Goal: Task Accomplishment & Management: Complete application form

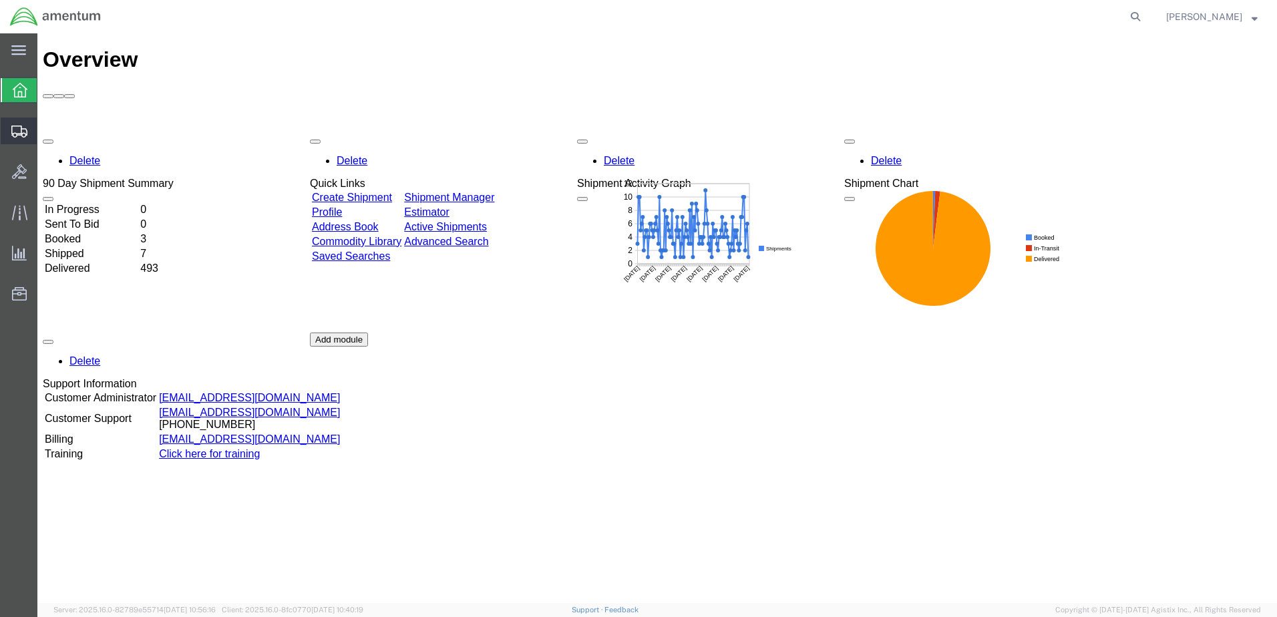
click at [0, 0] on span "Create from Template" at bounding box center [0, 0] width 0 height 0
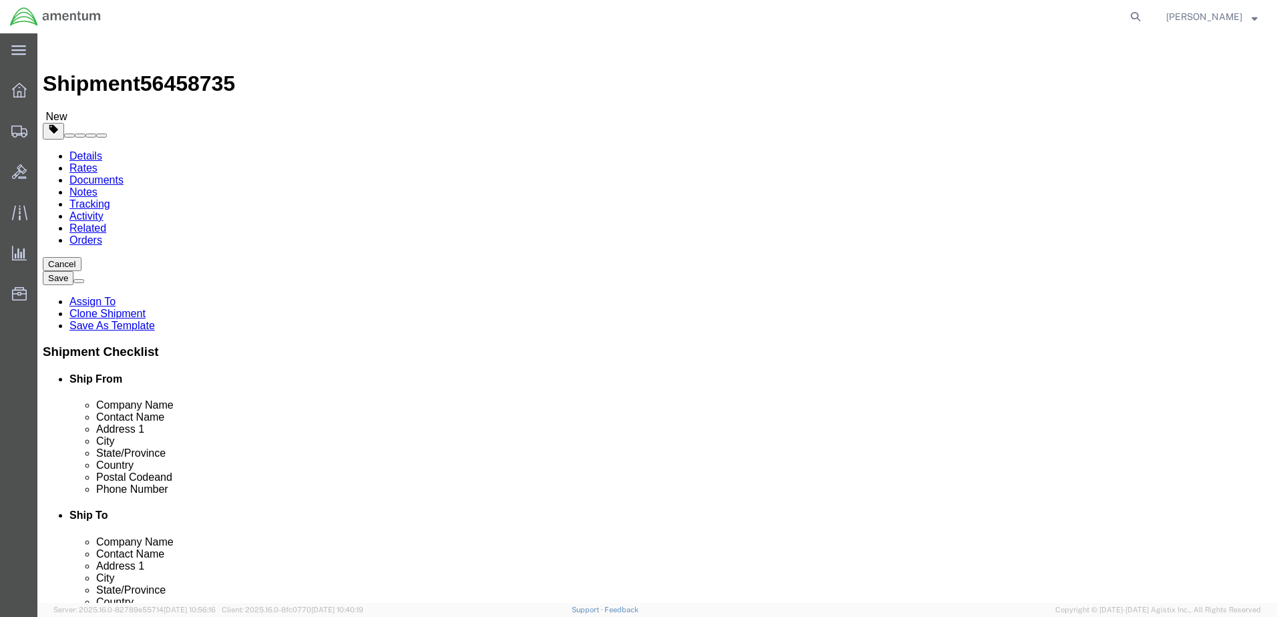
select select "49951"
select select "49914"
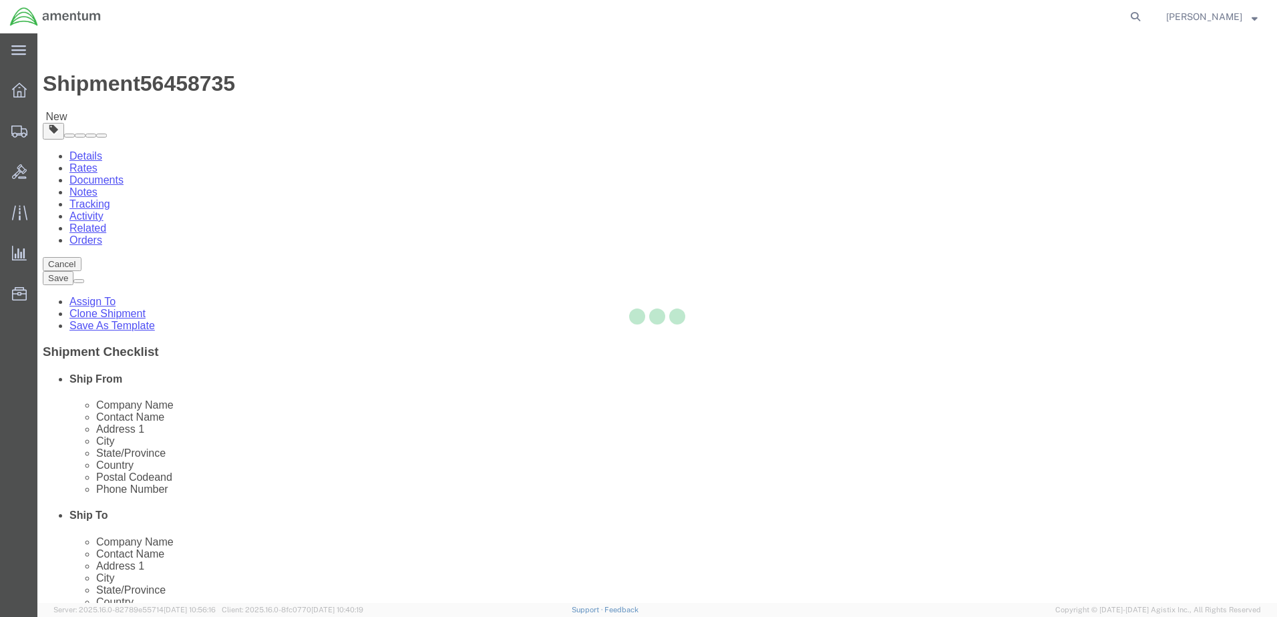
type input "Amentum Services, Inc"
type input "[PERSON_NAME]"
type input "[STREET_ADDRESS]"
type input "San [PERSON_NAME]"
type input "76904"
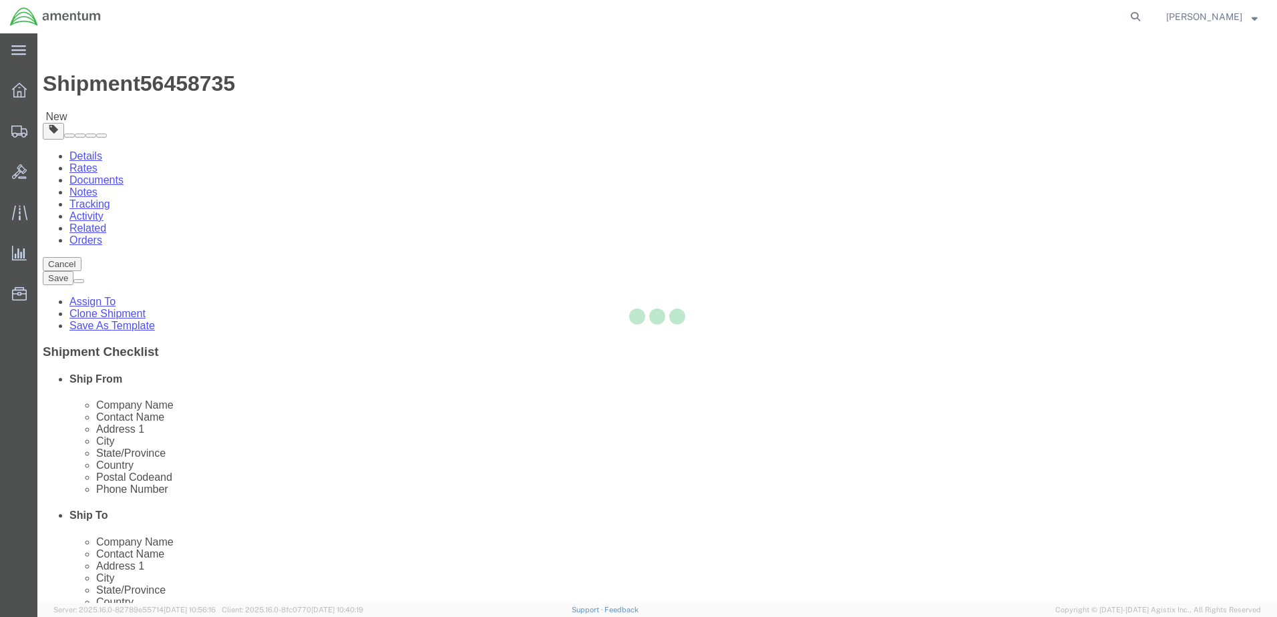
type input "[PHONE_NUMBER]"
type input "[PERSON_NAME][EMAIL_ADDRESS][PERSON_NAME][DOMAIN_NAME]"
checkbox input "true"
select select "[GEOGRAPHIC_DATA]"
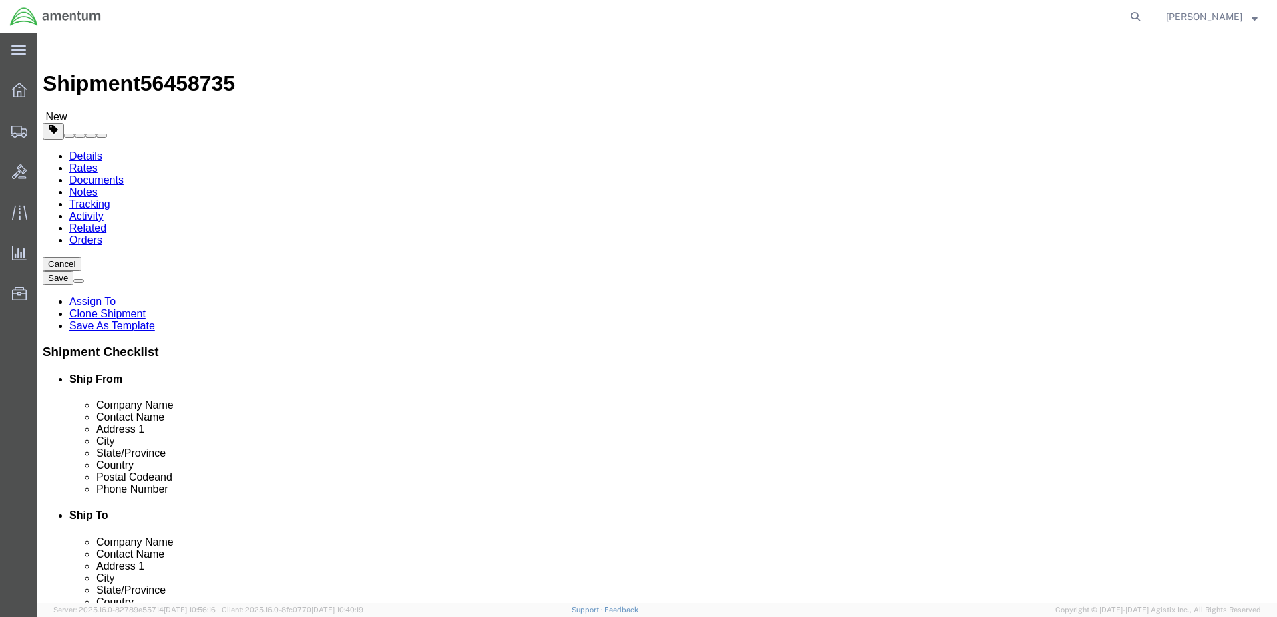
scroll to position [401, 0]
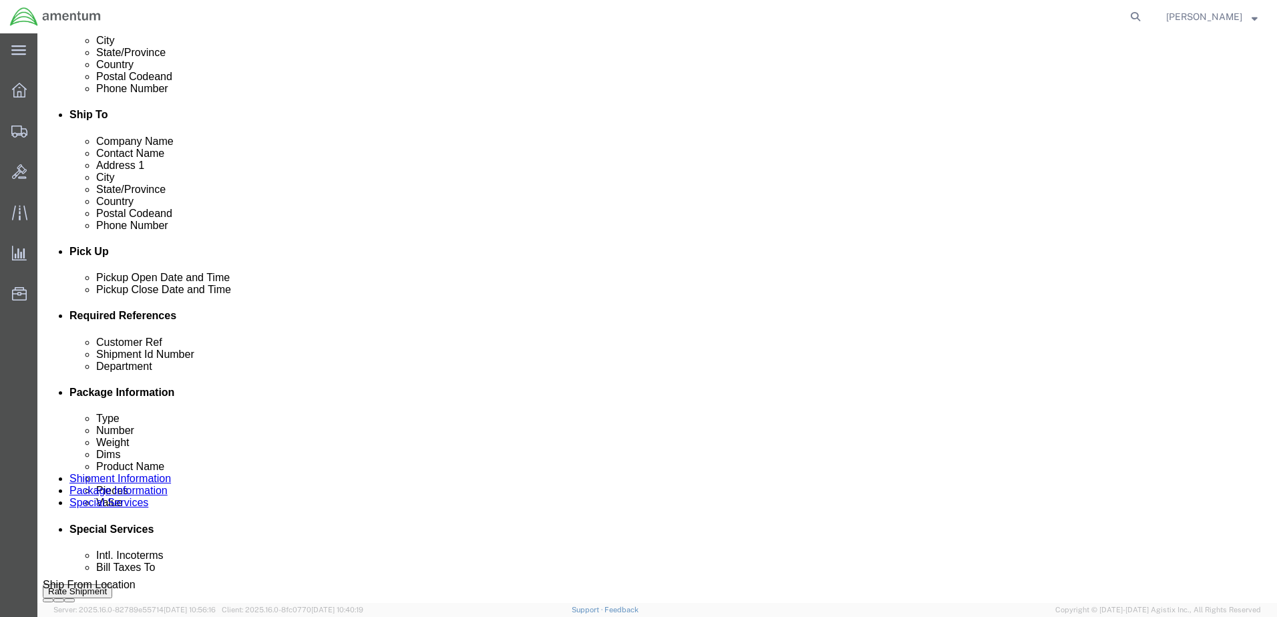
click div "[DATE] 12:00 PM"
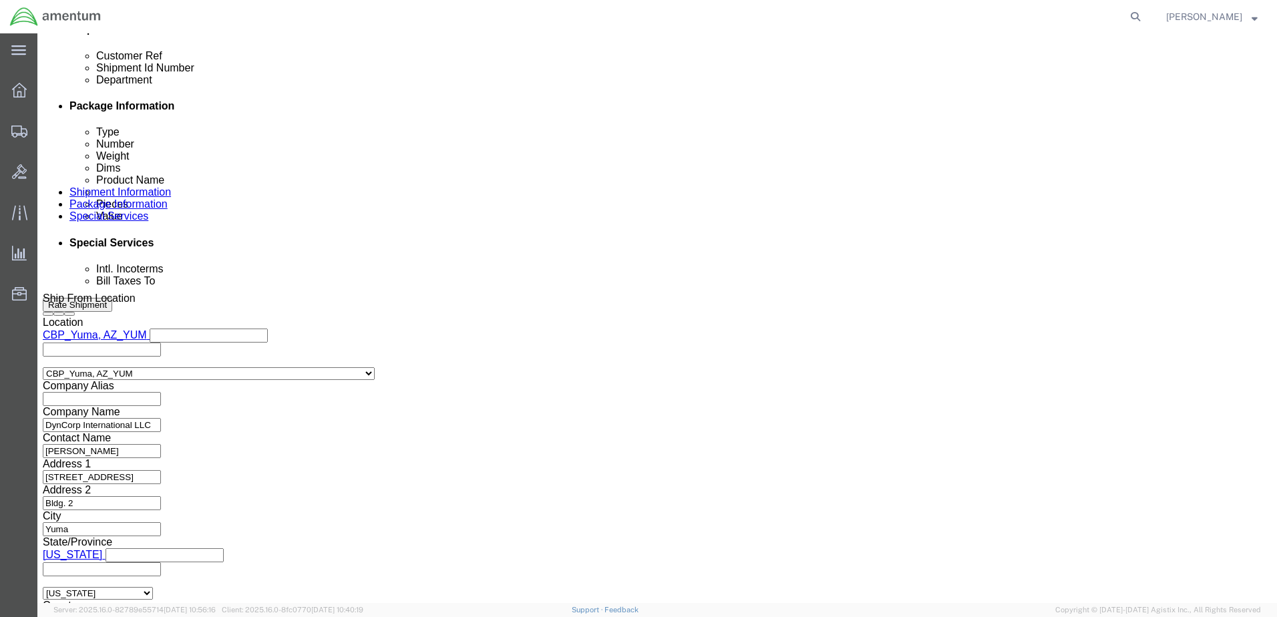
type input "1:30 PM"
click button "Apply"
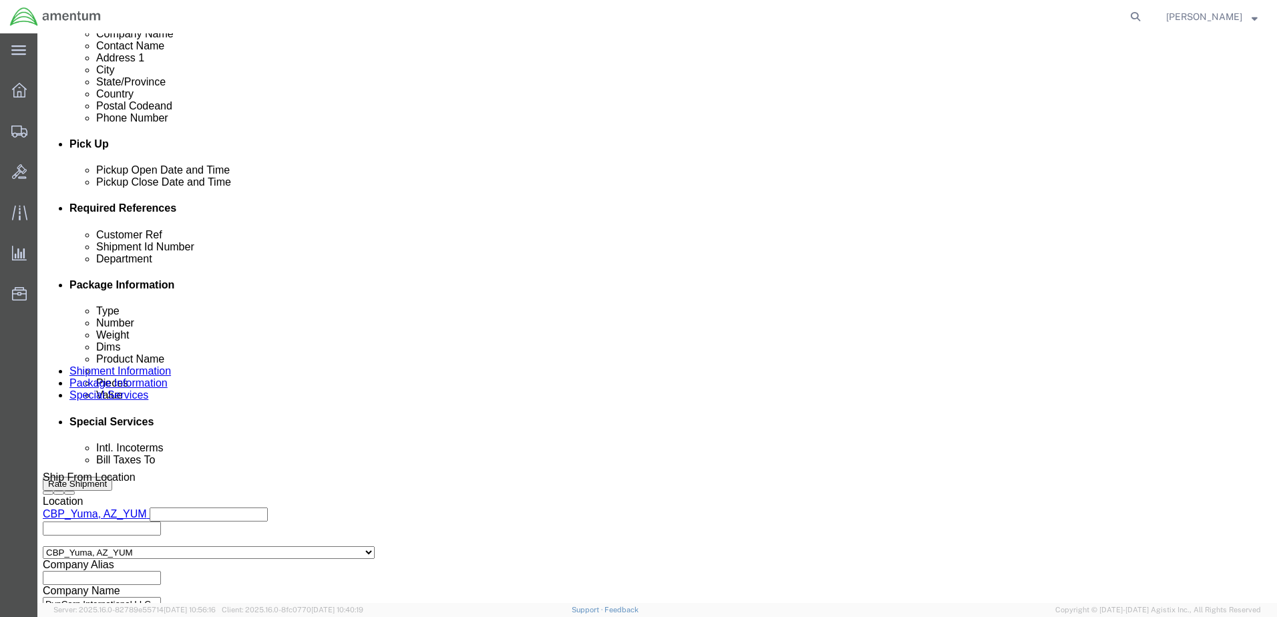
scroll to position [554, 0]
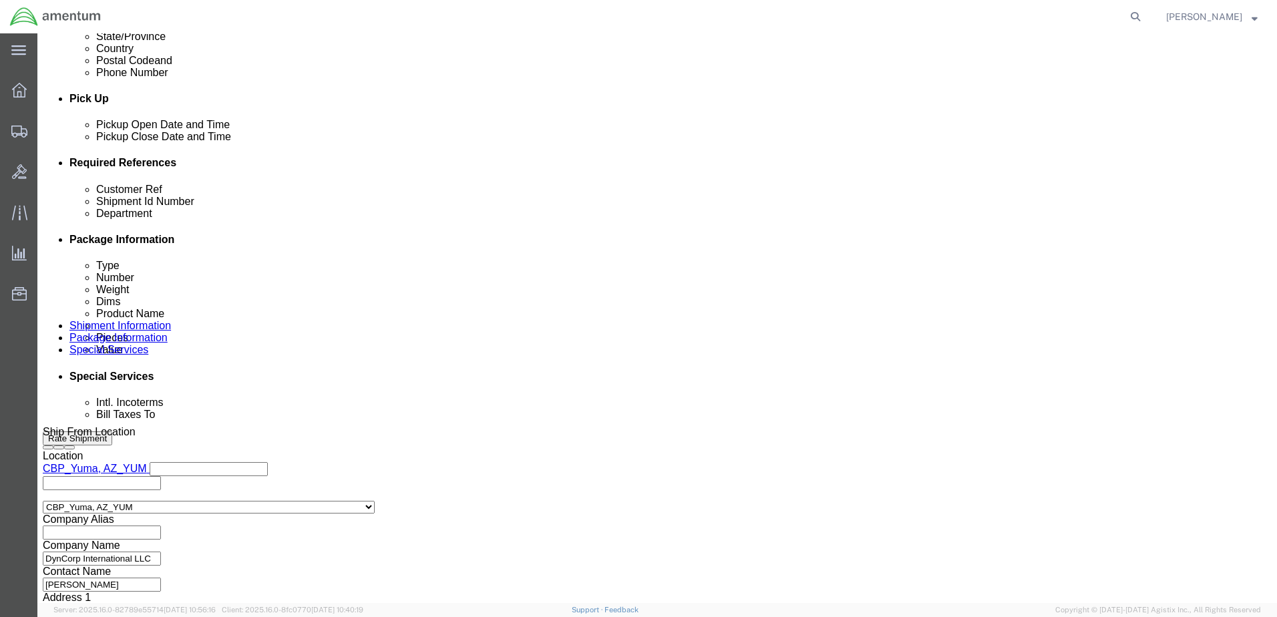
click div "[DATE] 5:30 PM"
type input "4:00 PM"
click button "Apply"
click div
click input "6:30 PM"
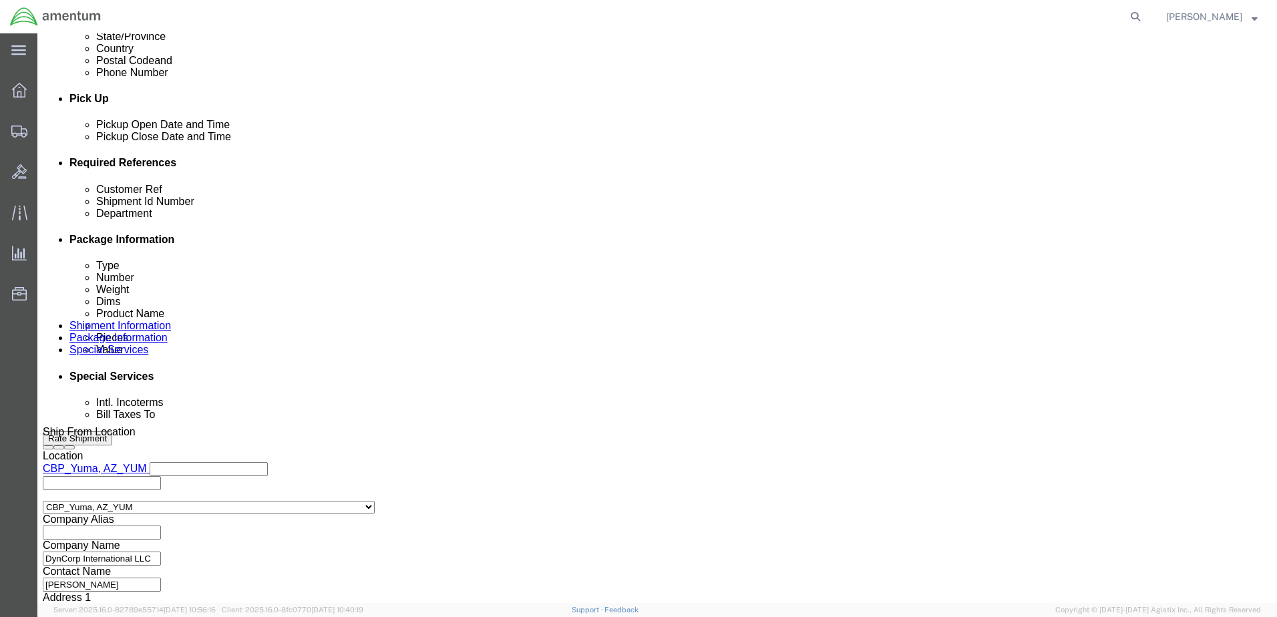
type input "8:30 AM"
click button "Apply"
click div
type input "12:30 PM"
click button "Apply"
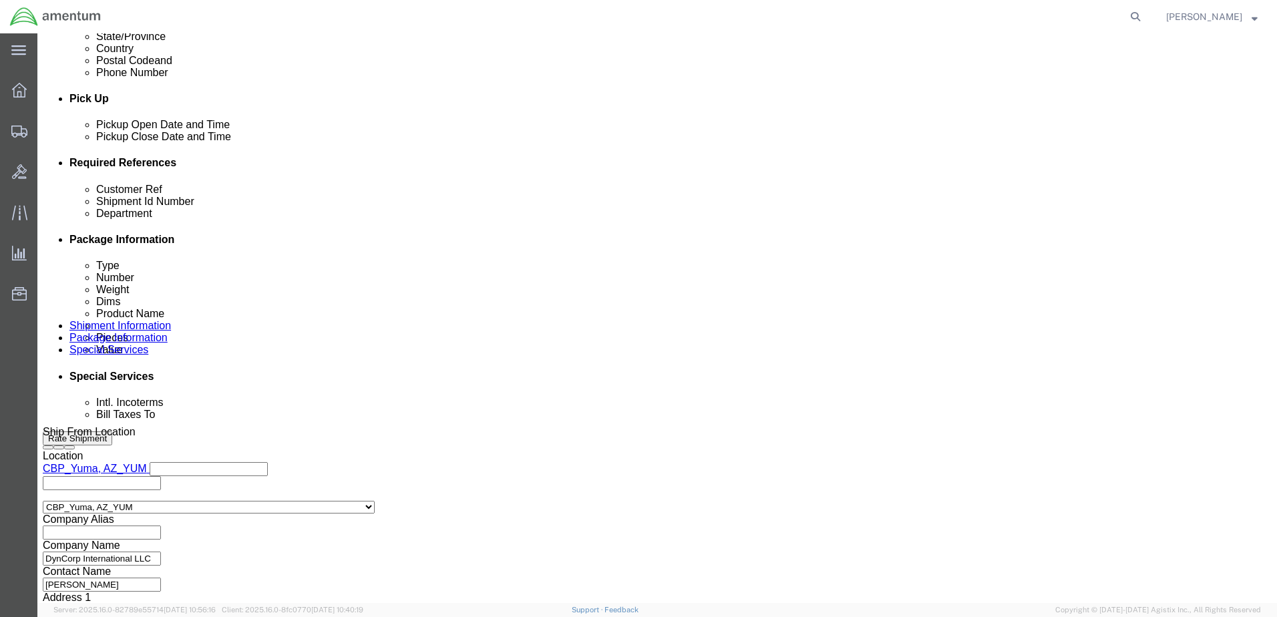
click input "text"
paste input "323548"
type input "Usage 323548"
click input "text"
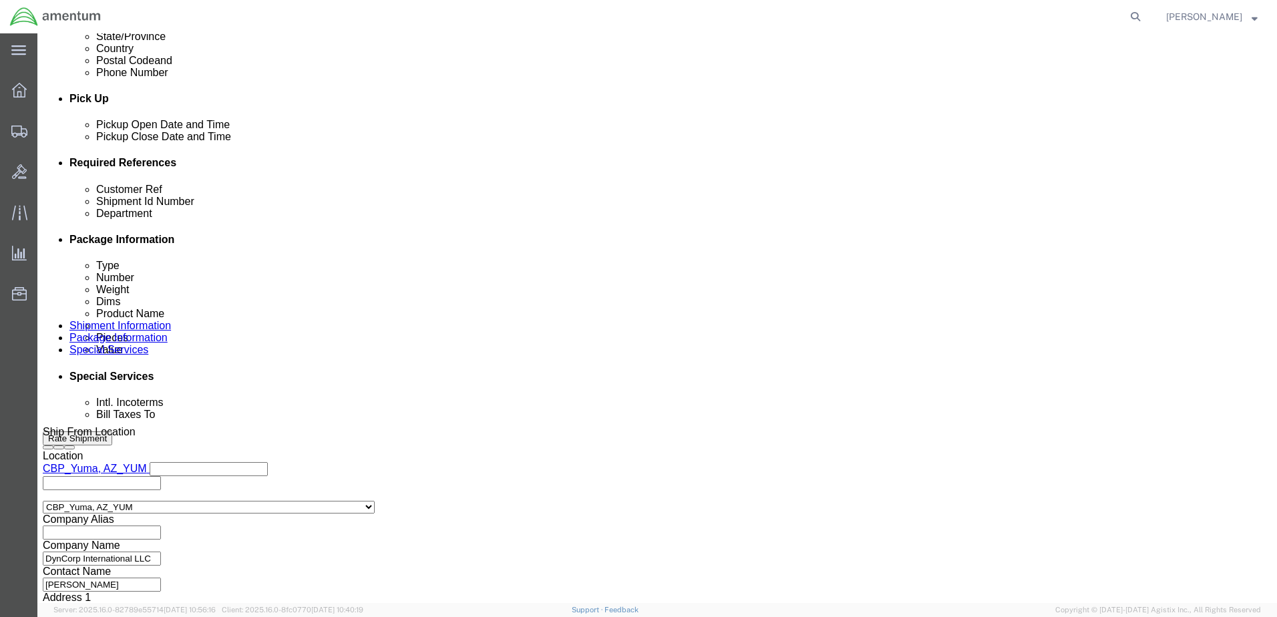
click input "text"
paste input "94228"
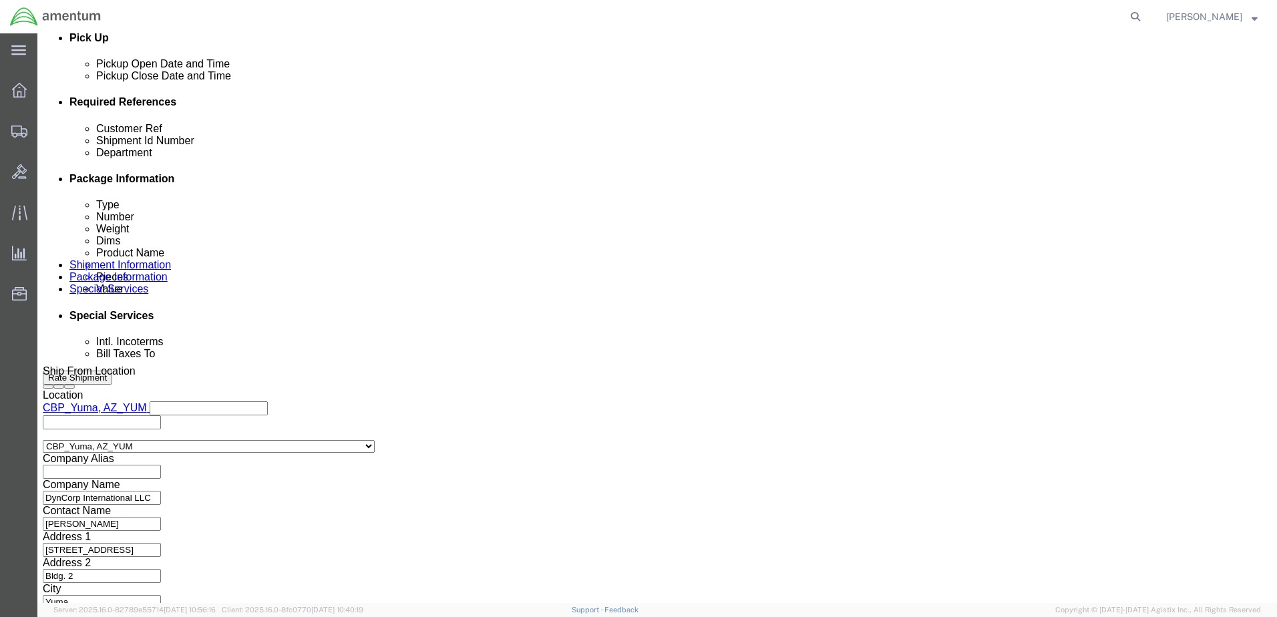
scroll to position [687, 0]
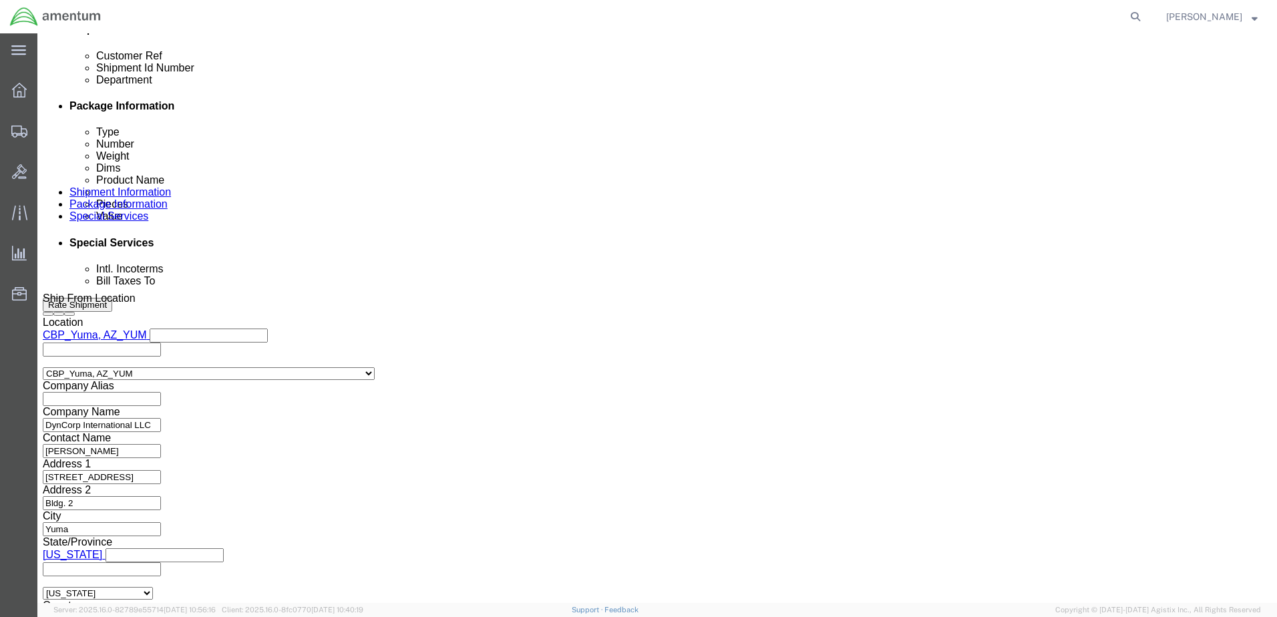
type input "94228"
click button "Continue"
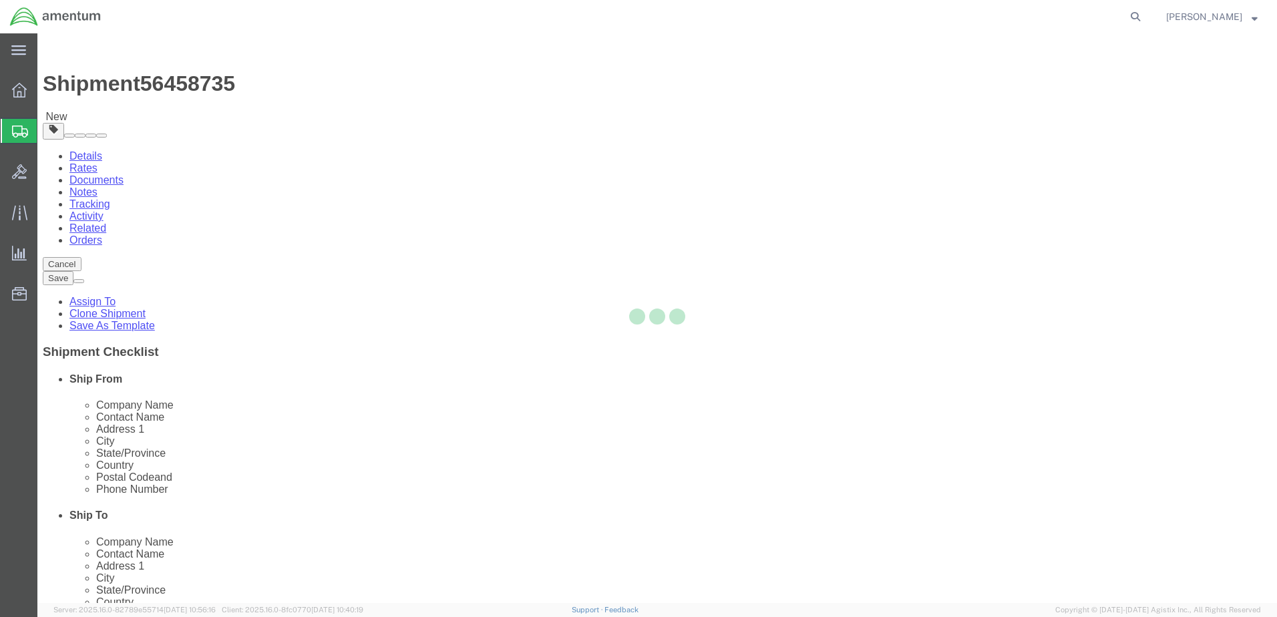
select select "CBOX"
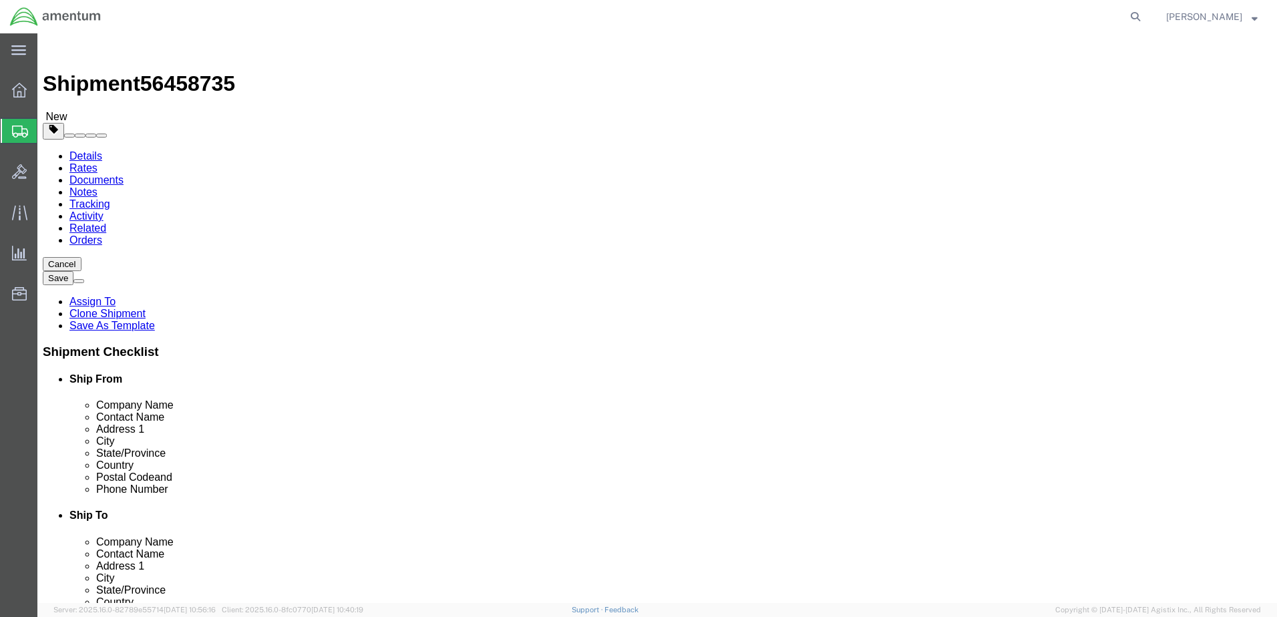
click input "text"
type input "12"
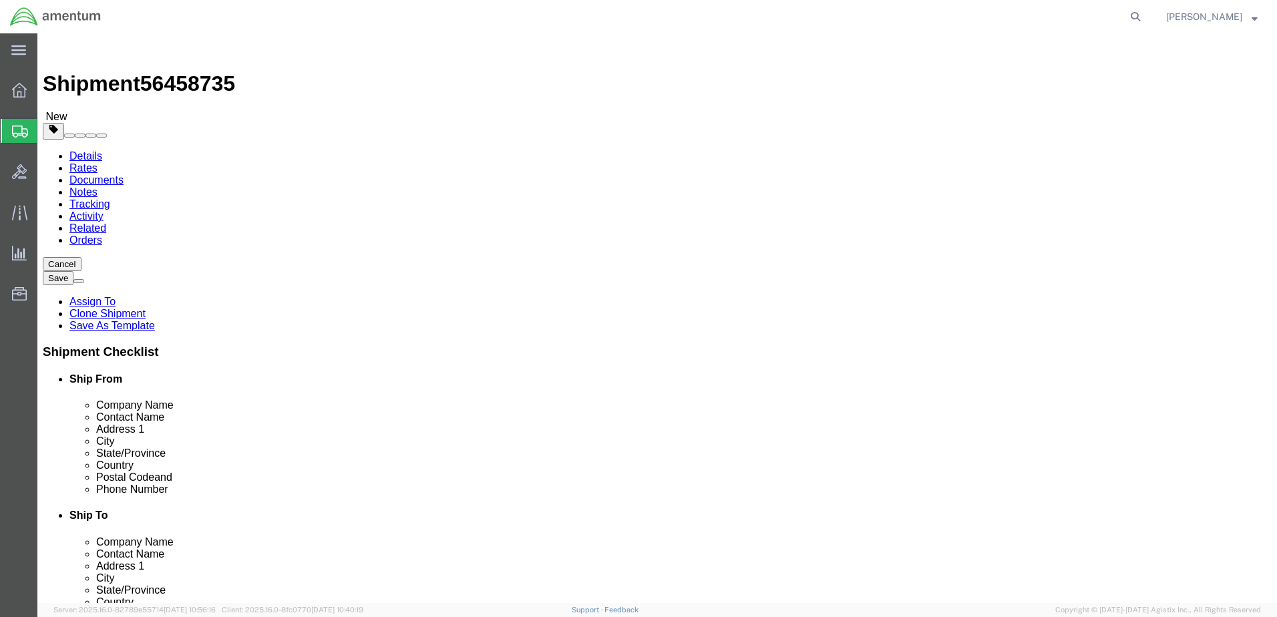
click input "0.00"
type input "7.5"
click link "Add Content"
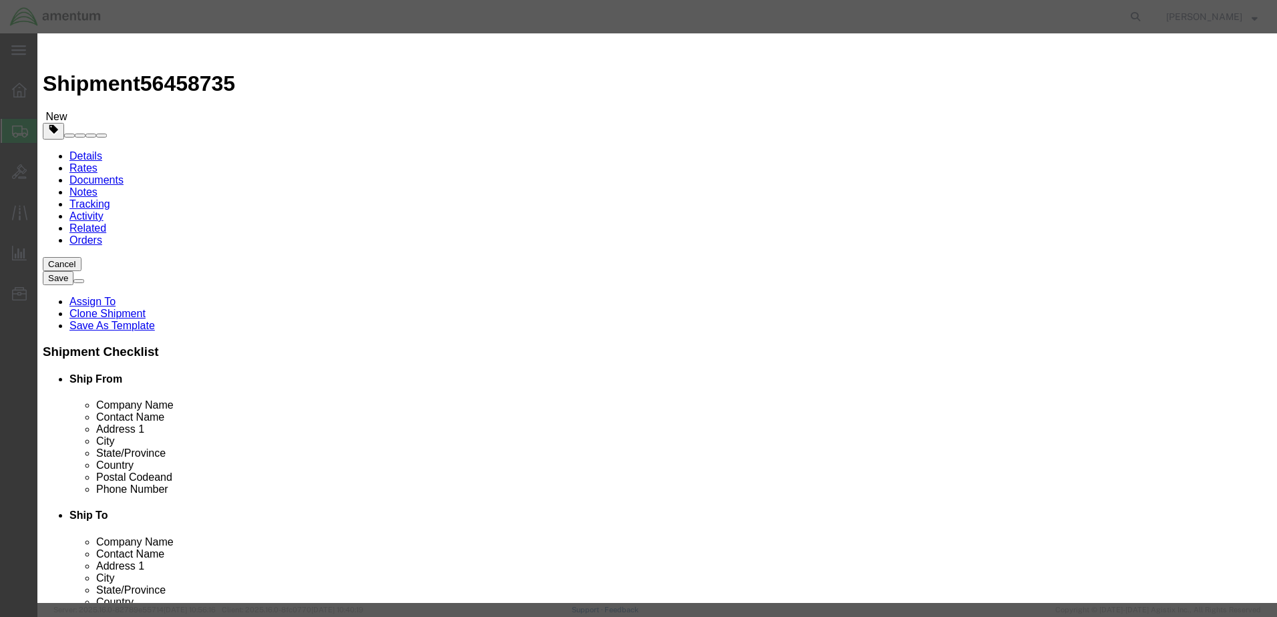
click input "text"
drag, startPoint x: 460, startPoint y: 106, endPoint x: 389, endPoint y: 106, distance: 70.8
click input "First Aid Kit"
type input "First Aid Kit"
click textarea
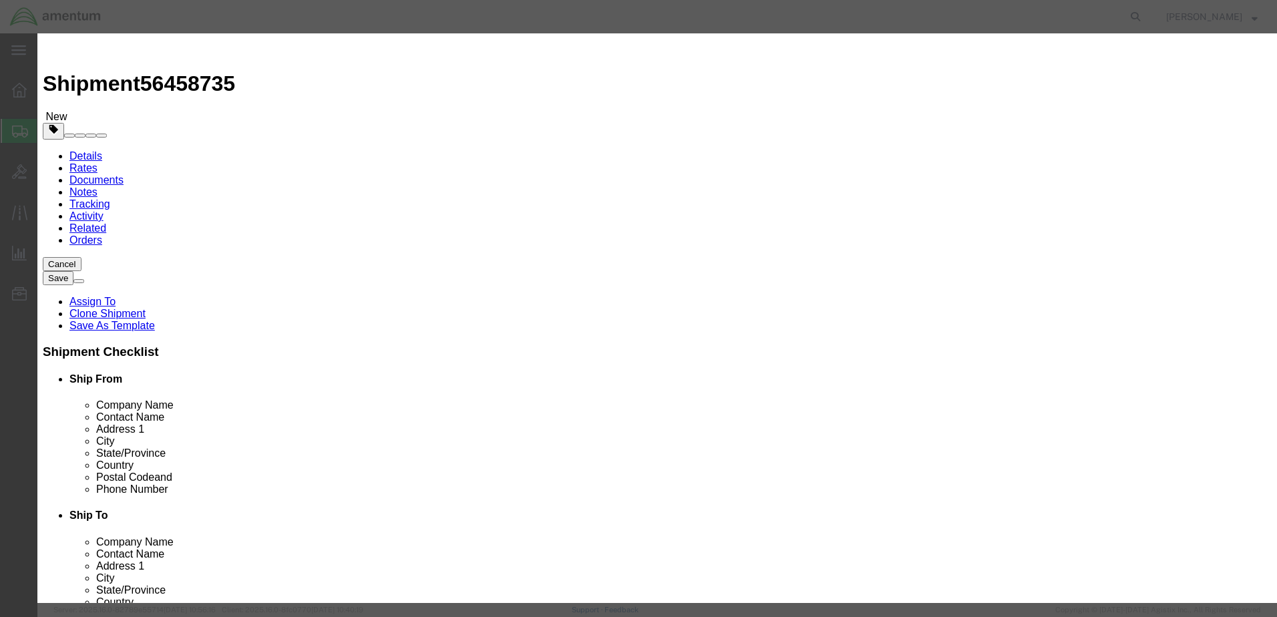
paste textarea "First Aid Kit"
type textarea "First Aid Kit"
click input "0"
type input "2"
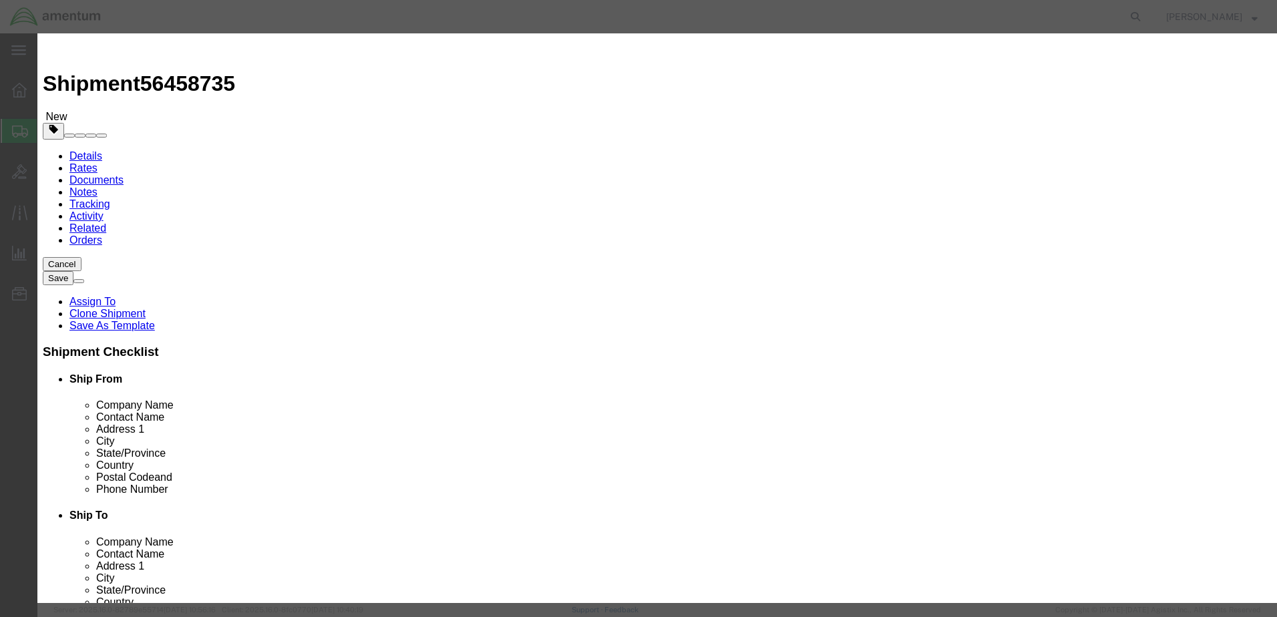
type input "500"
select select "USD"
click input "text"
type input "RE1013-101C"
click button "Save & Close"
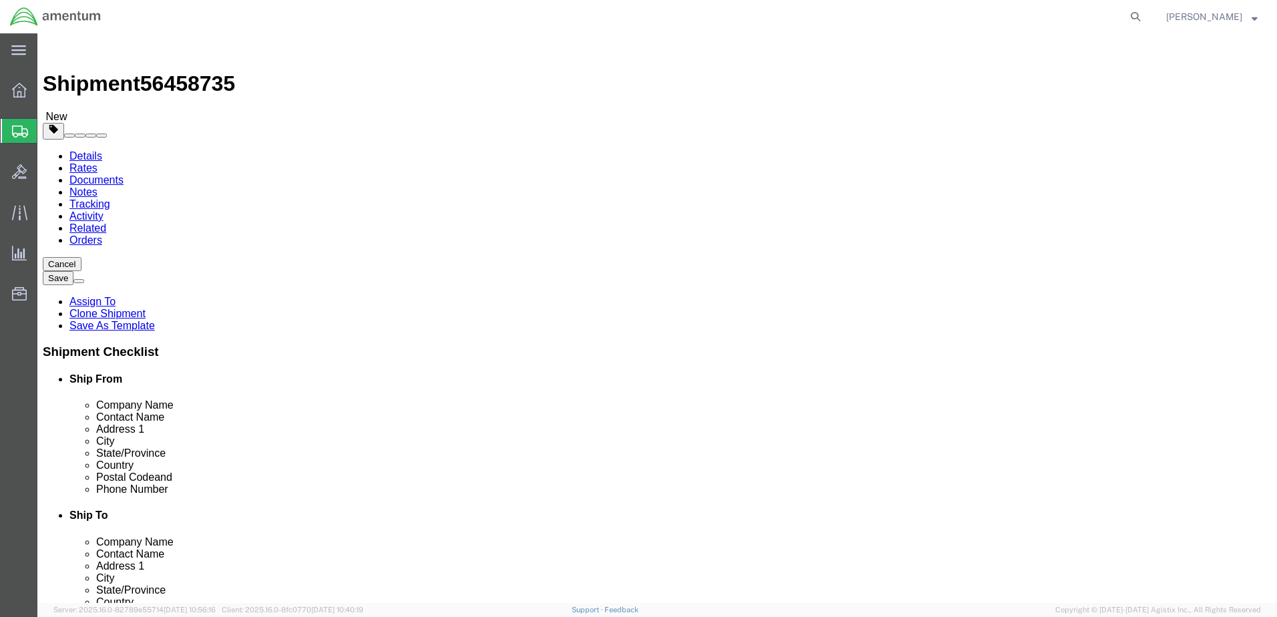
click dd "500.00 USD"
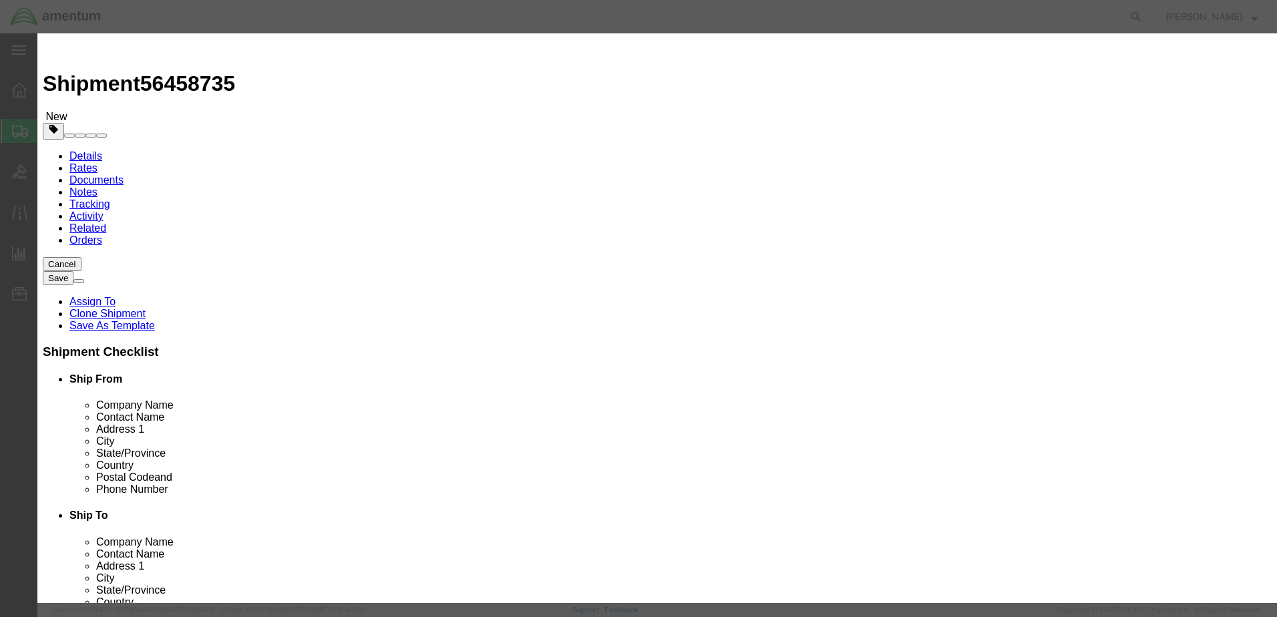
scroll to position [2, 0]
click input "checkbox"
checkbox input "true"
click input "text"
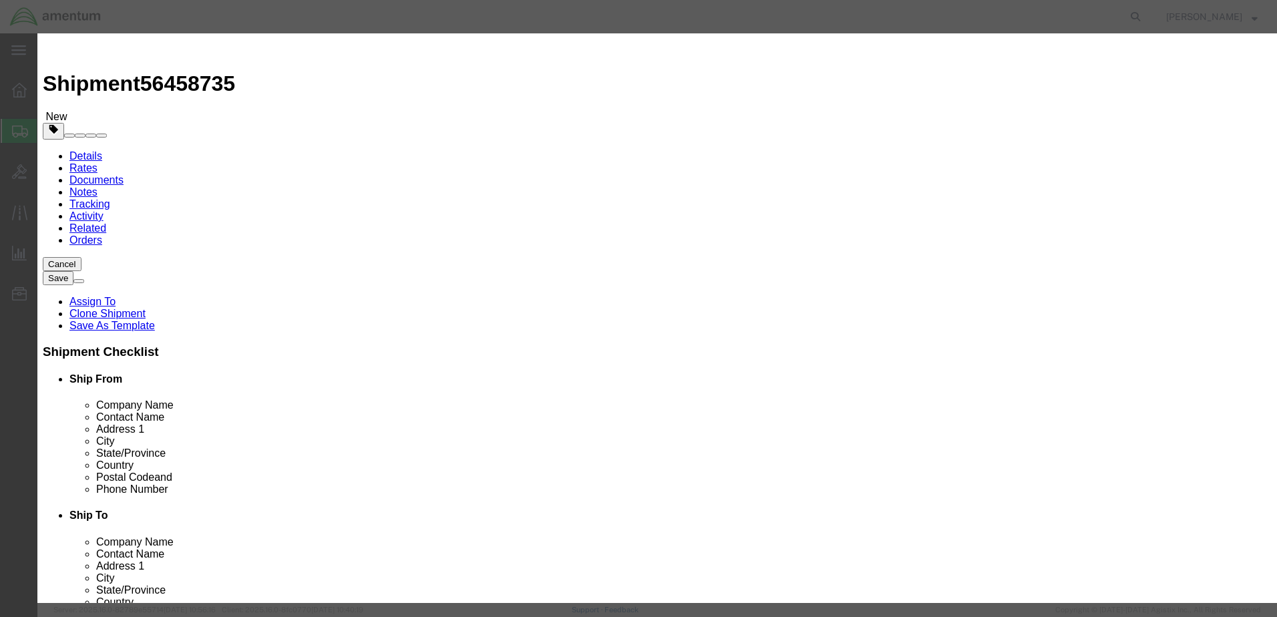
paste input "First Aid Kit"
type input "First Aid Kit"
click div "Proper Shipping Name First Aid Kit"
click input "text"
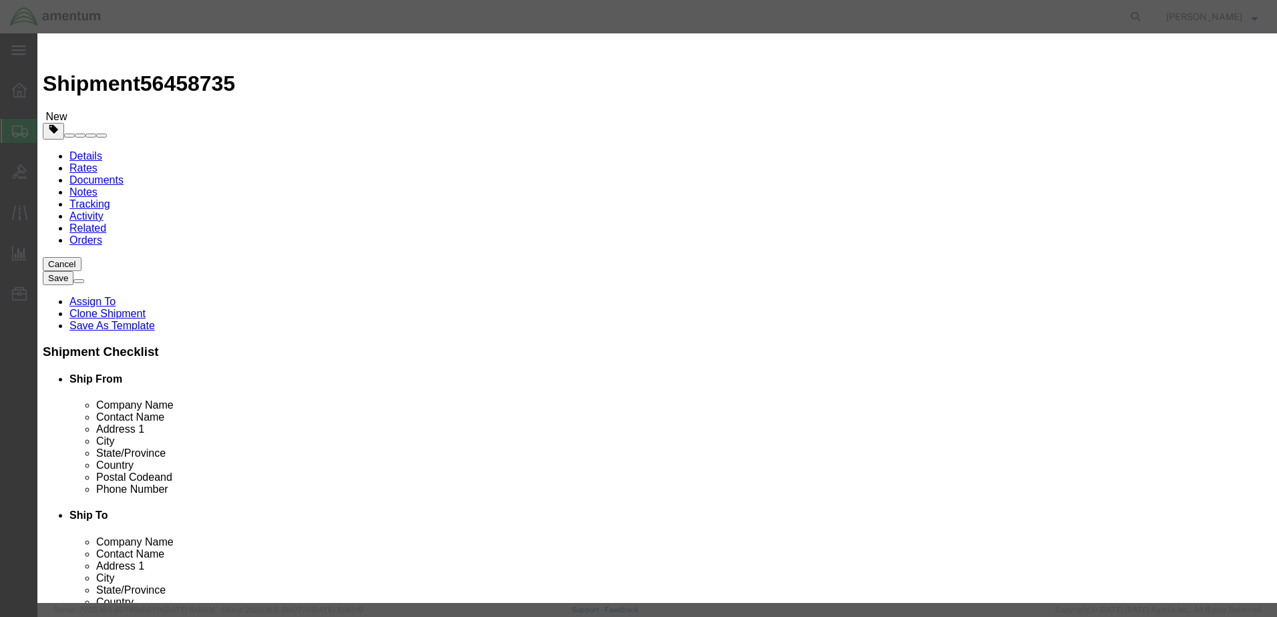
type input "3316"
click select "Select 1 Explosive 1.1 Explosive 1.2 Explosive 1.3 Explosive 1.4 Explosive 1.5 …"
select select "9 Miscellaneous"
click select "Select 1 Explosive 1.1 Explosive 1.2 Explosive 1.3 Explosive 1.4 Explosive 1.5 …"
click select "Select 1 - Drums 2 - Reserved 3 - Jerricans 4 - Boxes 5 - Bags 6 - Composite Pa…"
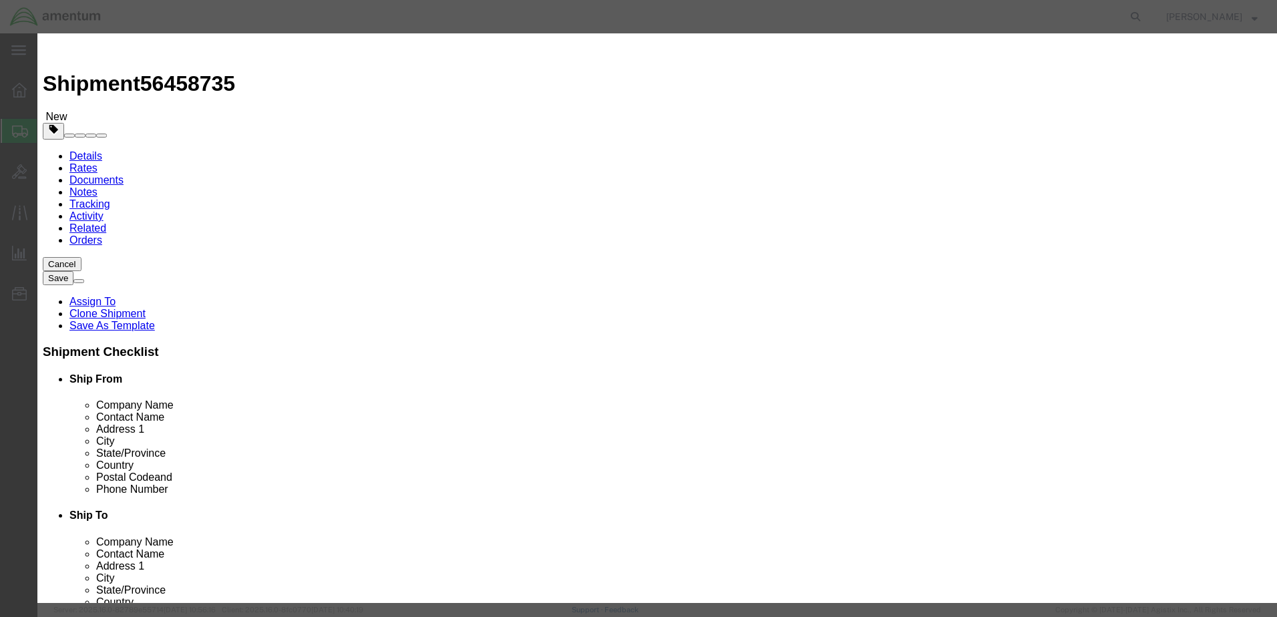
select select "BOXES"
click select "Select 1 - Drums 2 - Reserved 3 - Jerricans 4 - Boxes 5 - Bags 6 - Composite Pa…"
click select "Container Material A - Steel (all types and surface treatments) B - Aluminum C …"
click div
click select "Select 1 - Drums 2 - Reserved 3 - Jerricans 4 - Boxes 5 - Bags 6 - Composite Pa…"
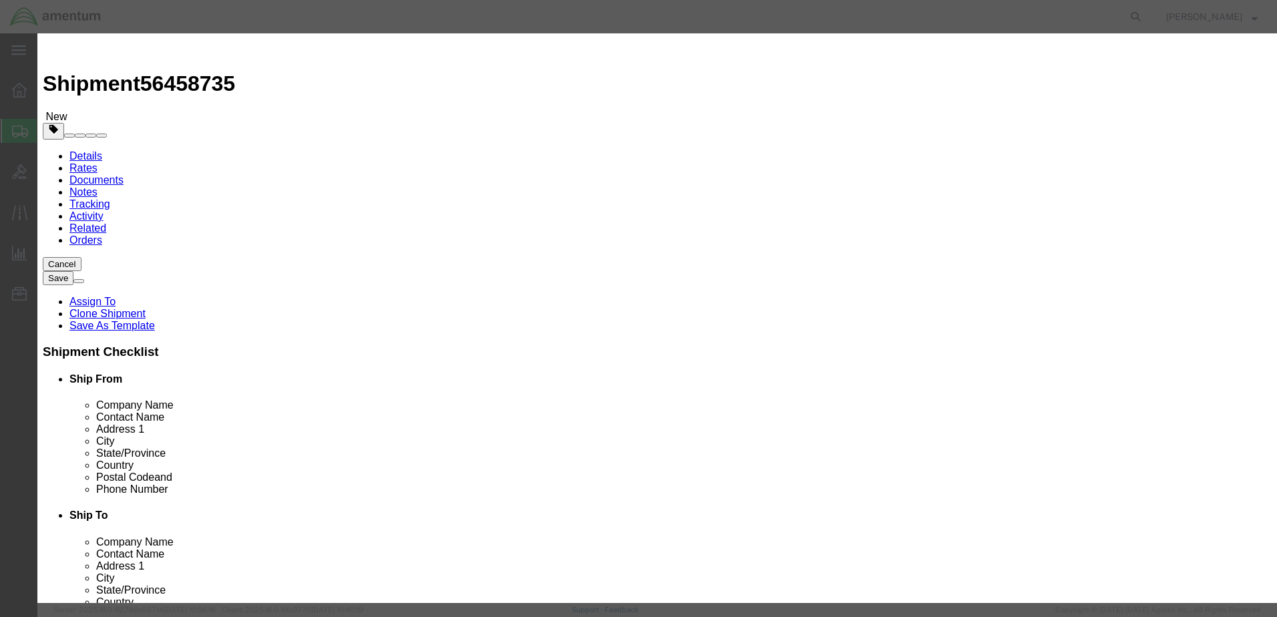
click select "Container Material A - Steel (all types and surface treatments) B - Aluminum C …"
select select "FIBERBOARD"
click select "Container Material A - Steel (all types and surface treatments) B - Aluminum C …"
click input "text"
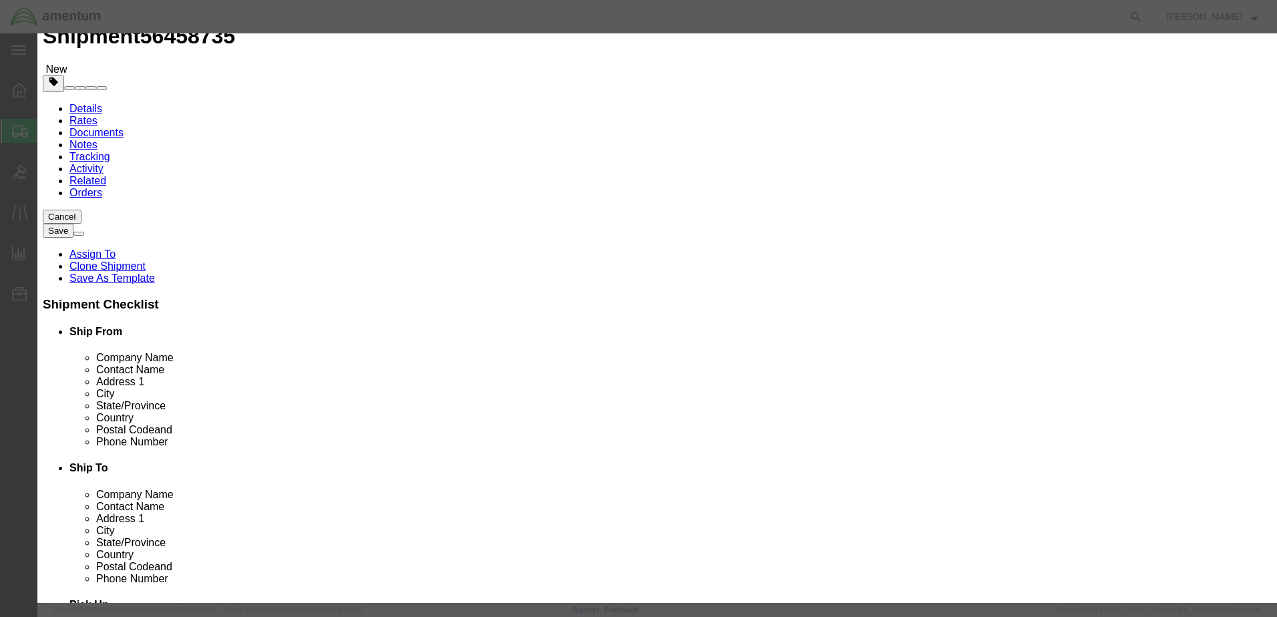
scroll to position [333, 0]
type input "1"
click input "text"
drag, startPoint x: 838, startPoint y: 277, endPoint x: 767, endPoint y: 277, distance: 70.8
click input "Chemtrec"
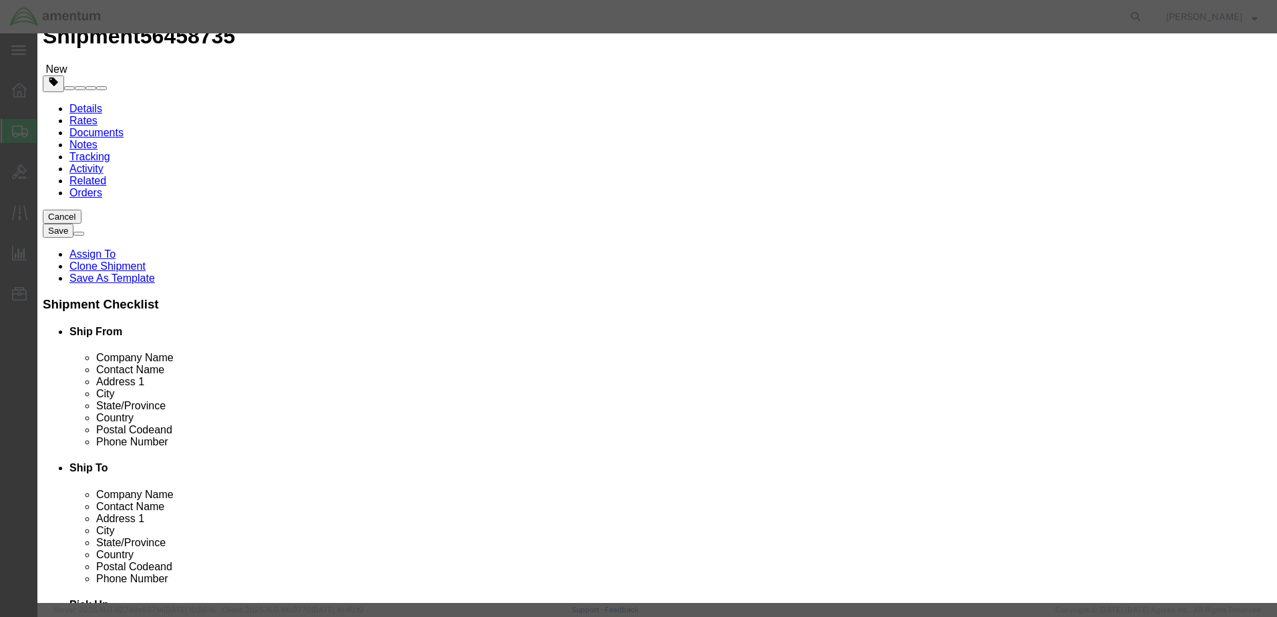
type input "Chemtrec"
click input "text"
paste input "Chemtrec"
type input "Chemtrec"
click input "text"
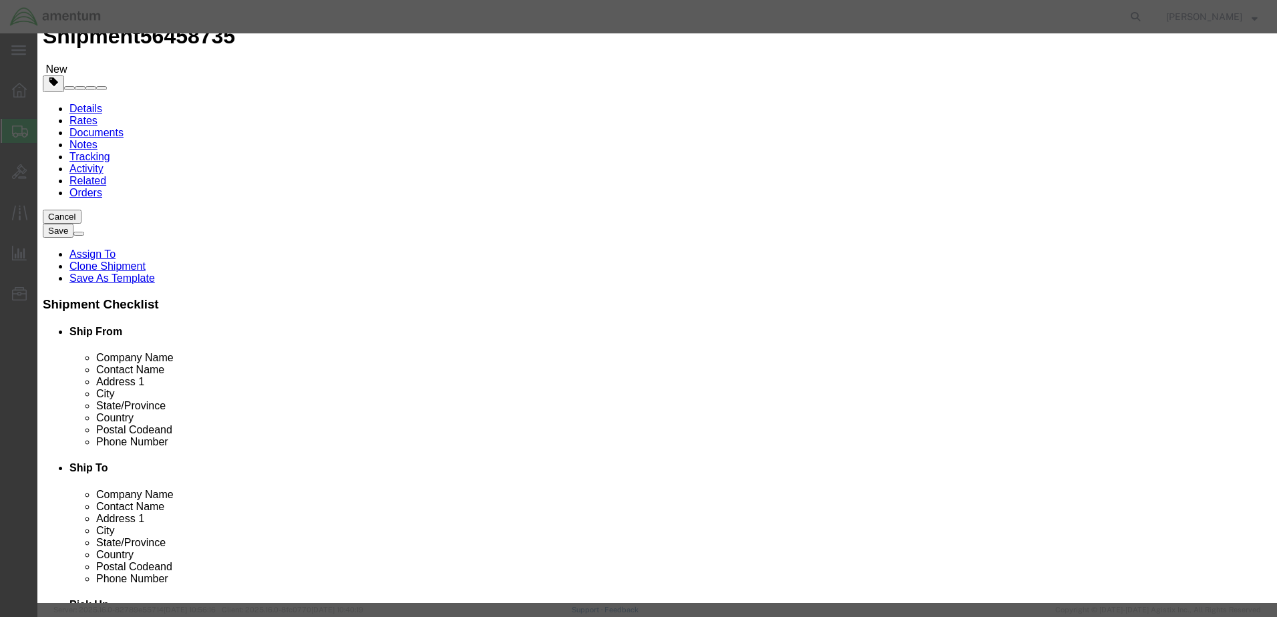
type input "[PHONE_NUMBER]"
click label
click input "checkbox"
checkbox input "false"
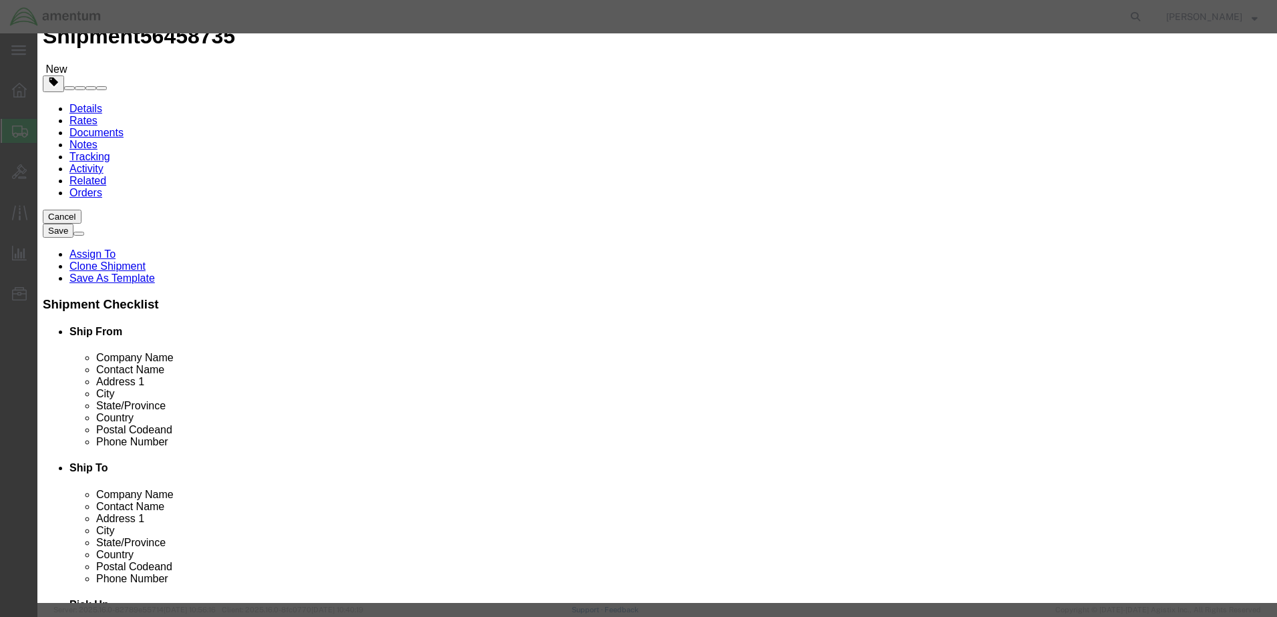
click button "Save & Close"
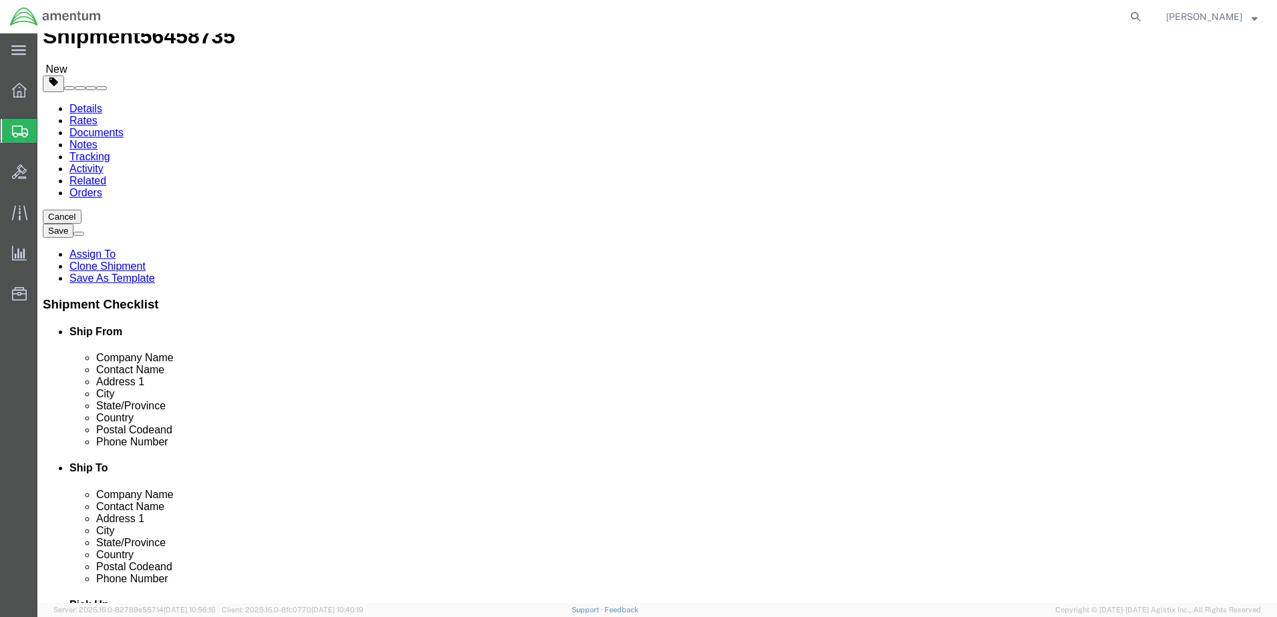
click button "Continue"
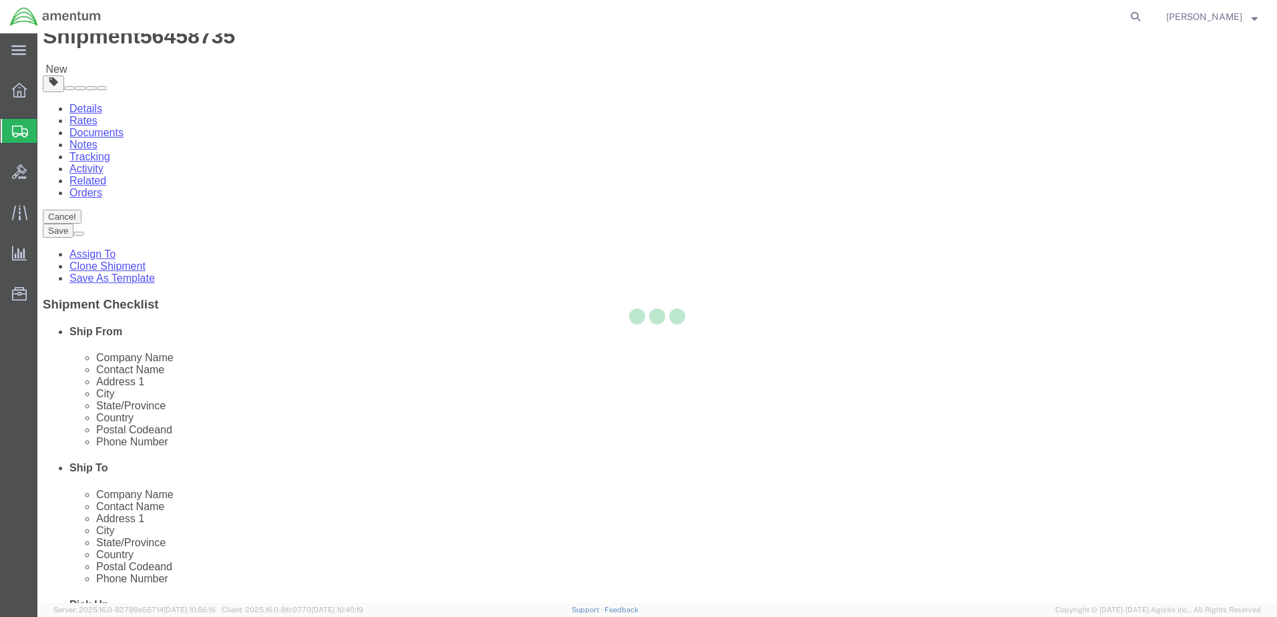
select select
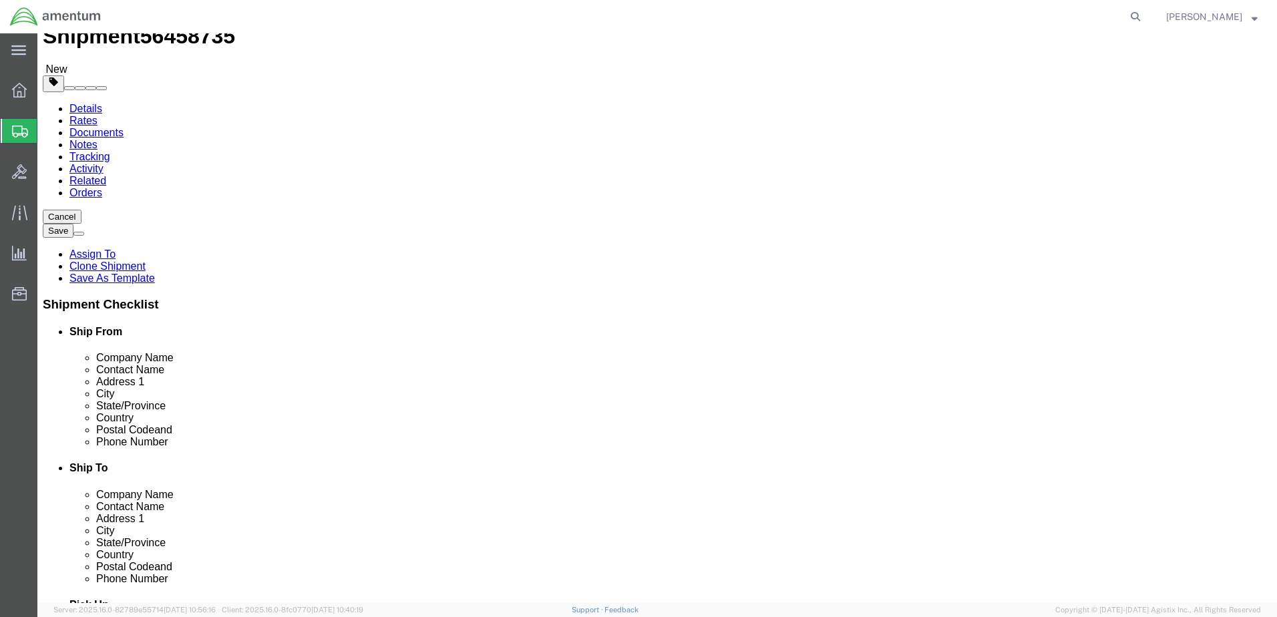
select select "DEPARTMENT"
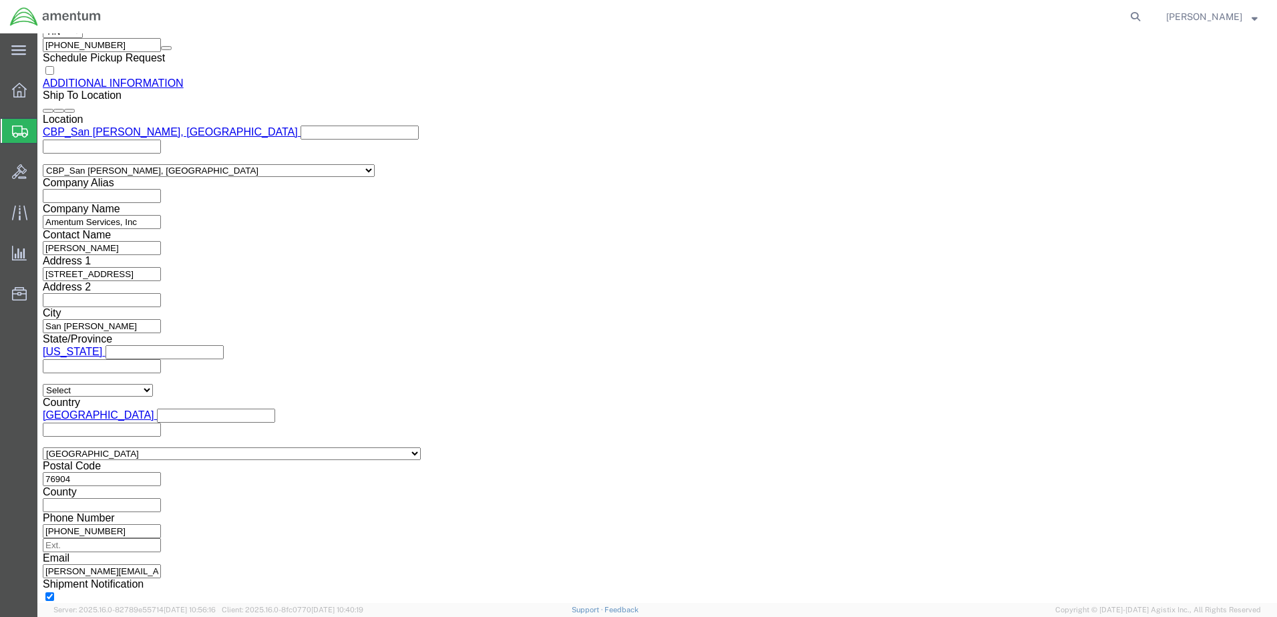
scroll to position [1734, 0]
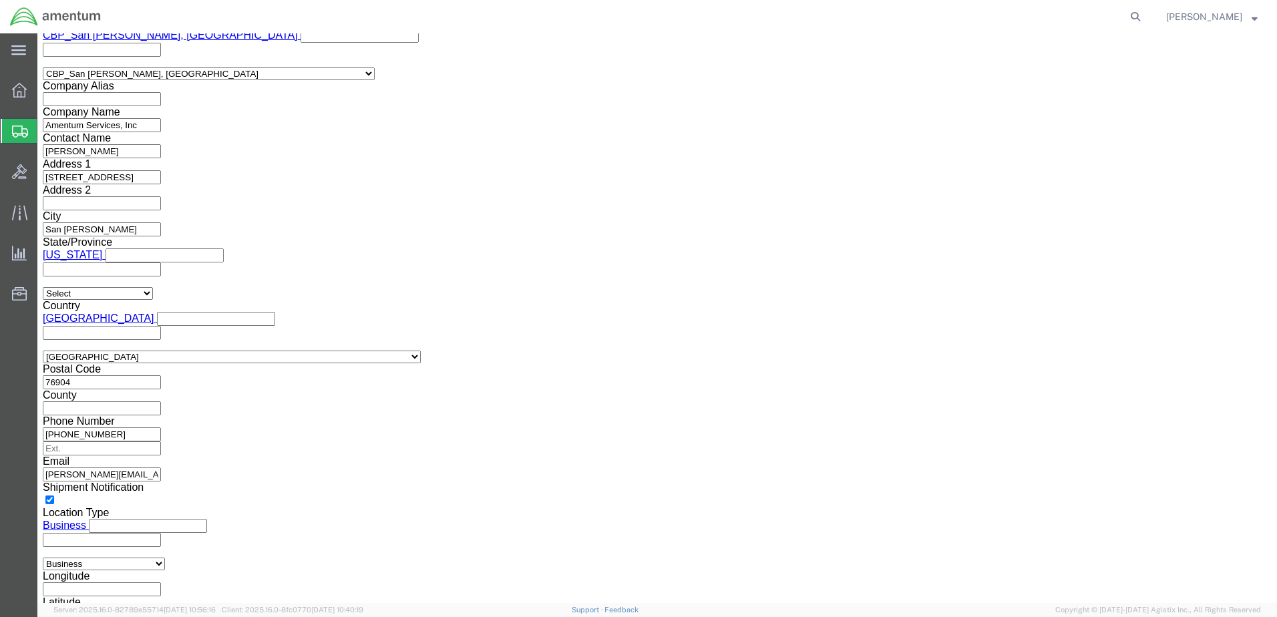
click button "Rate Shipment"
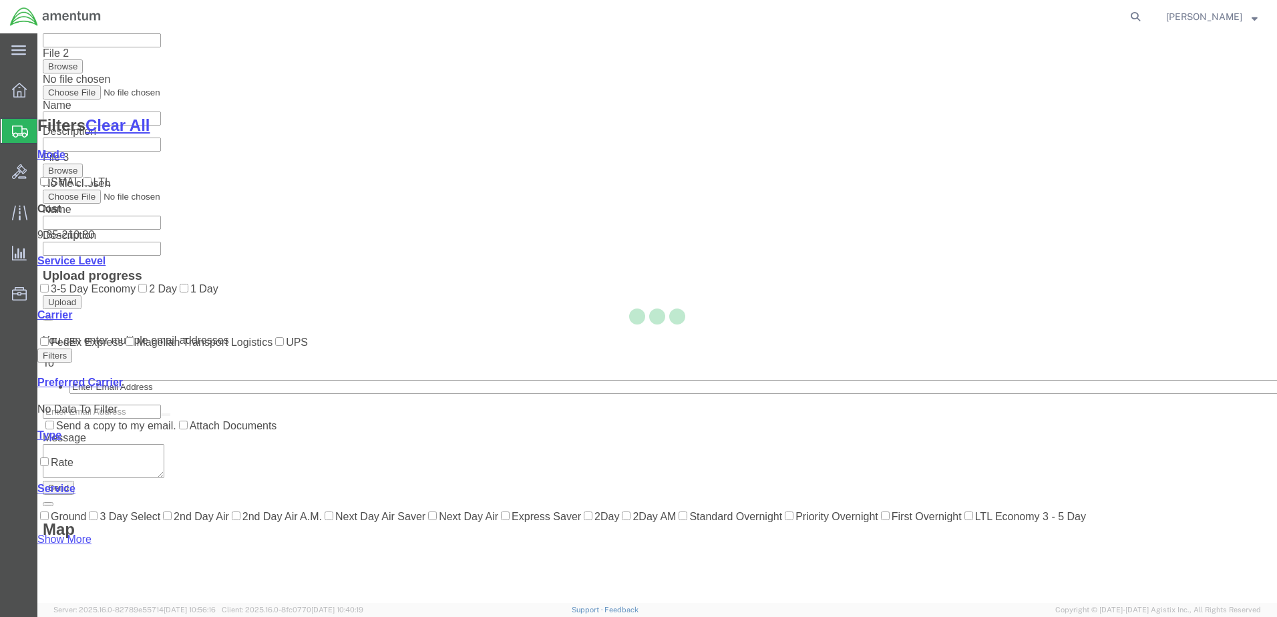
scroll to position [132, 0]
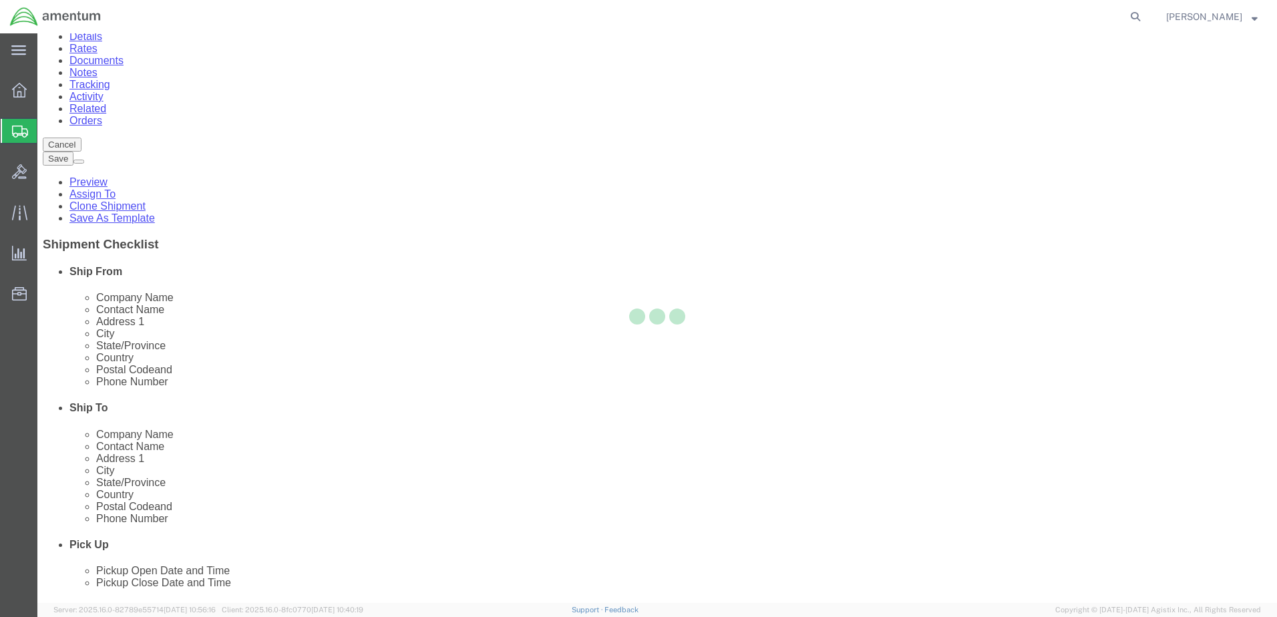
scroll to position [0, 0]
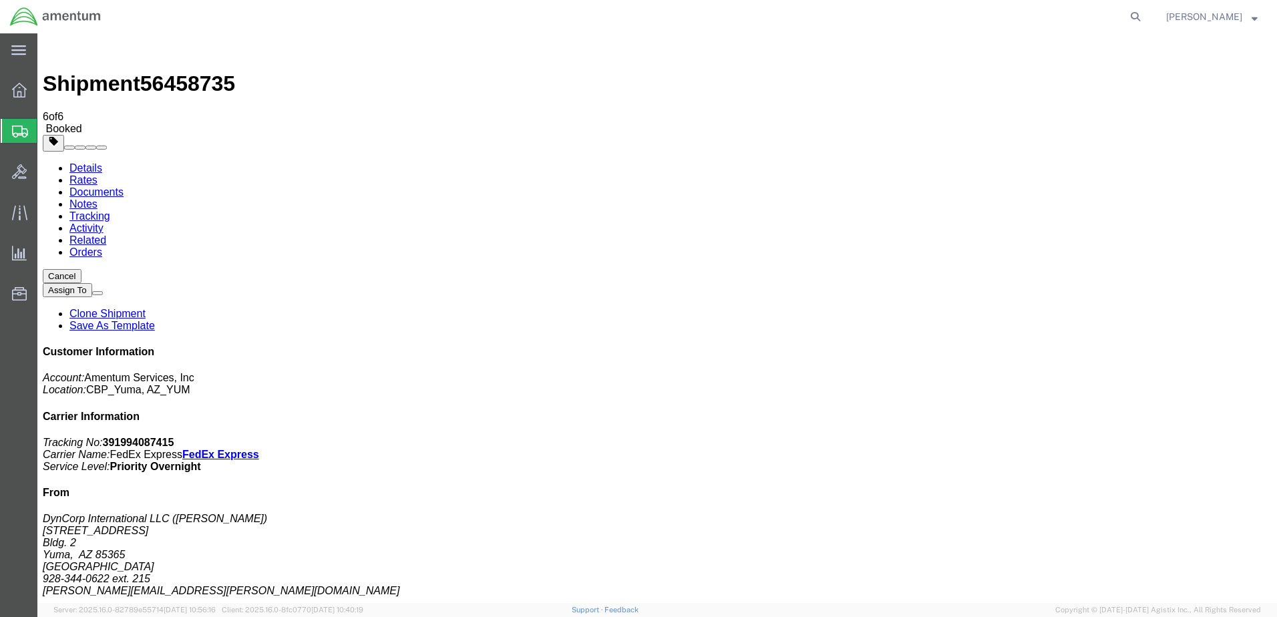
click at [89, 162] on link "Details" at bounding box center [85, 167] width 33 height 11
click link "Schedule pickup request"
click link "Documents"
drag, startPoint x: 1105, startPoint y: 214, endPoint x: 1185, endPoint y: 218, distance: 79.6
click at [1185, 437] on p "Tracking No: 391994087415 Carrier Name: FedEx Express FedEx Express Service Lev…" at bounding box center [657, 455] width 1229 height 36
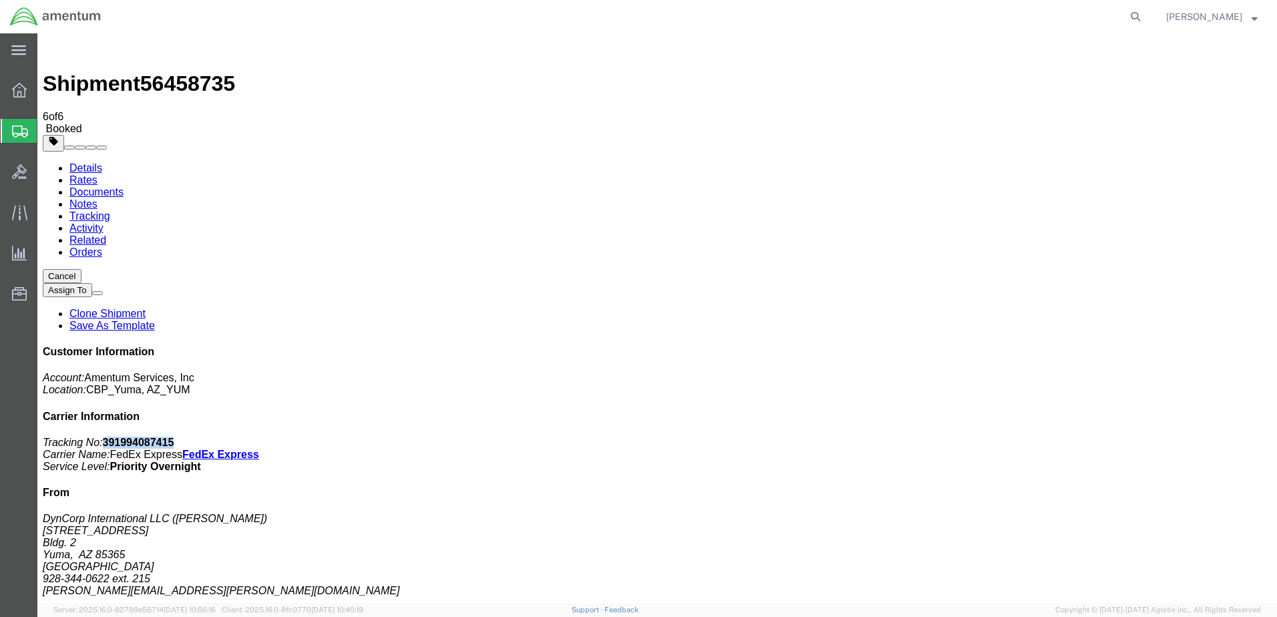
drag, startPoint x: 1185, startPoint y: 218, endPoint x: 1162, endPoint y: 218, distance: 23.4
copy b "391994087415"
drag, startPoint x: 554, startPoint y: 223, endPoint x: 569, endPoint y: 255, distance: 35.6
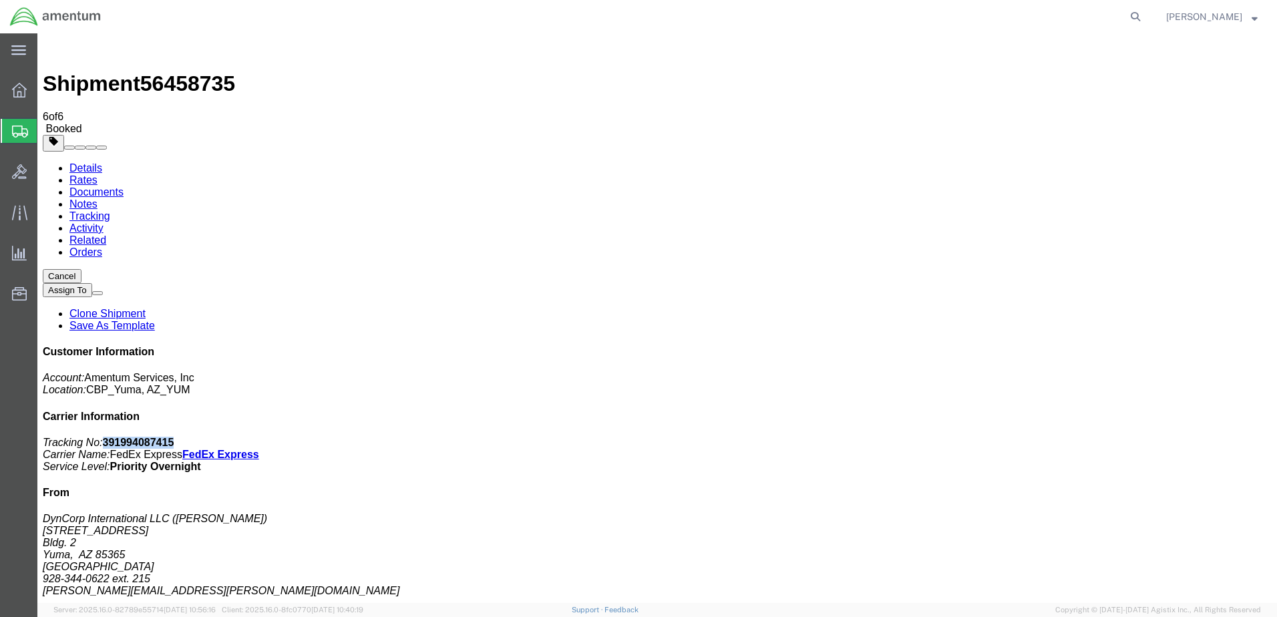
copy b "391994087415"
